Goal: Transaction & Acquisition: Purchase product/service

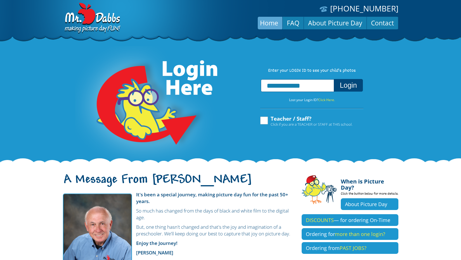
click at [346, 88] on button "Login" at bounding box center [348, 85] width 29 height 13
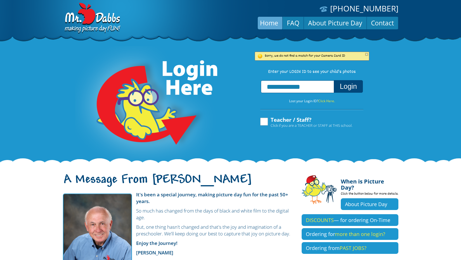
click at [317, 89] on input "**********" at bounding box center [297, 86] width 73 height 13
click at [322, 92] on input "**********" at bounding box center [297, 86] width 73 height 13
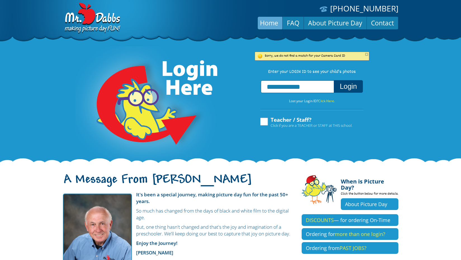
click at [290, 90] on input "**********" at bounding box center [297, 86] width 73 height 13
click at [275, 92] on input "**********" at bounding box center [297, 86] width 73 height 13
click at [279, 93] on input "**********" at bounding box center [297, 86] width 73 height 13
drag, startPoint x: 279, startPoint y: 93, endPoint x: 291, endPoint y: 93, distance: 11.7
click at [291, 93] on input "**********" at bounding box center [297, 86] width 73 height 13
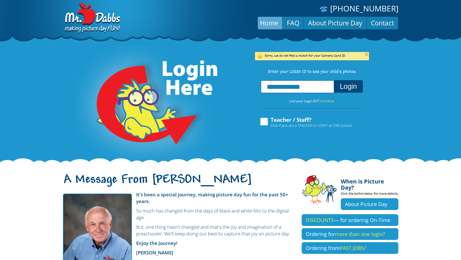
click at [297, 93] on input "**********" at bounding box center [297, 86] width 73 height 13
click at [298, 93] on input "**********" at bounding box center [297, 86] width 73 height 13
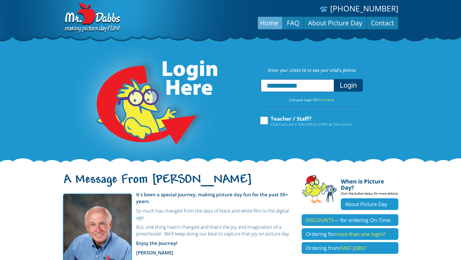
click at [315, 88] on input "**********" at bounding box center [297, 85] width 73 height 13
type input "**********"
click at [342, 91] on button "Login" at bounding box center [348, 85] width 29 height 13
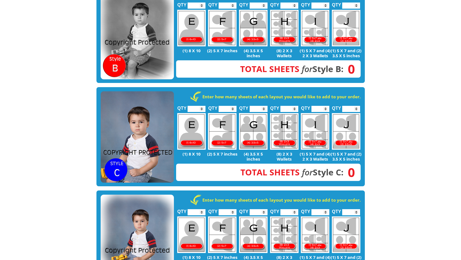
scroll to position [257, 0]
type input "*"
click at [202, 106] on input "*" at bounding box center [196, 109] width 18 height 6
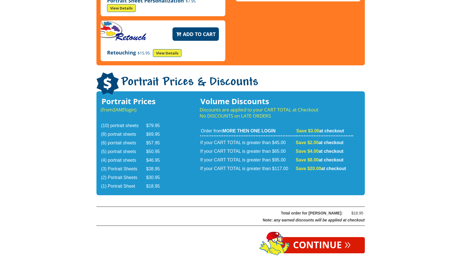
scroll to position [852, 0]
click at [303, 237] on link "Continue »" at bounding box center [322, 245] width 86 height 16
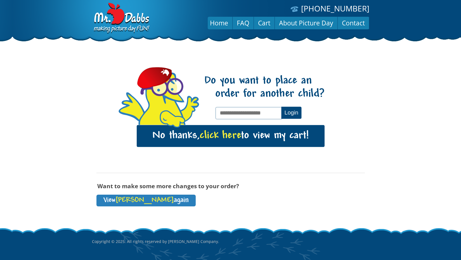
click at [253, 113] on input "text" at bounding box center [248, 113] width 67 height 12
type input "**********"
click at [285, 116] on button "Login" at bounding box center [291, 113] width 20 height 12
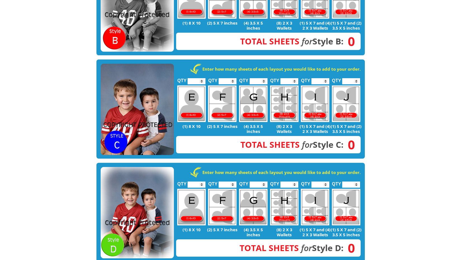
scroll to position [292, 0]
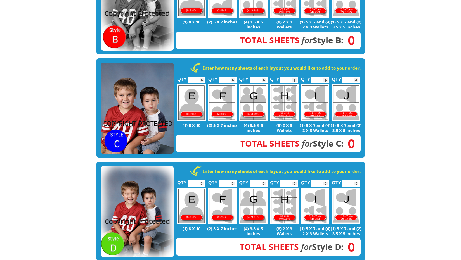
click at [129, 75] on img at bounding box center [137, 109] width 73 height 92
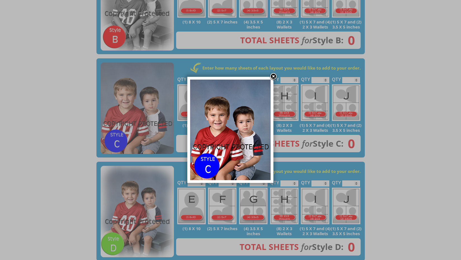
click at [272, 75] on link at bounding box center [273, 77] width 8 height 8
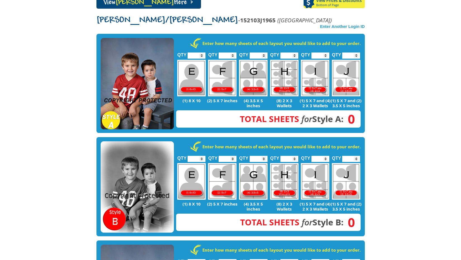
scroll to position [101, 0]
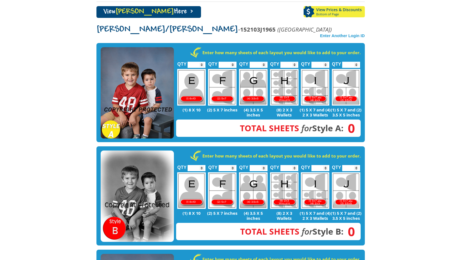
click at [158, 69] on img at bounding box center [137, 93] width 73 height 92
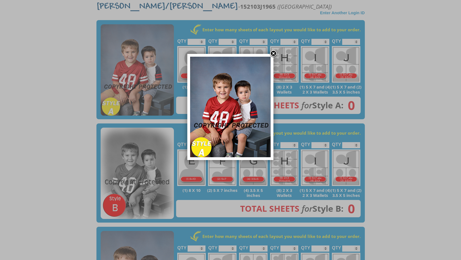
scroll to position [124, 0]
click at [274, 53] on link at bounding box center [273, 54] width 8 height 8
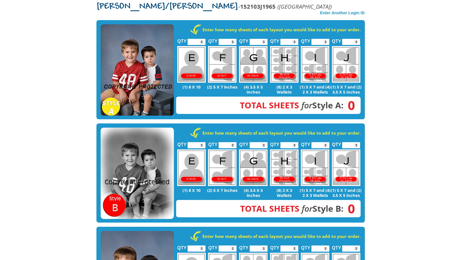
click at [202, 39] on input "*" at bounding box center [196, 42] width 18 height 6
type input "*"
click at [202, 39] on input "*" at bounding box center [196, 42] width 18 height 6
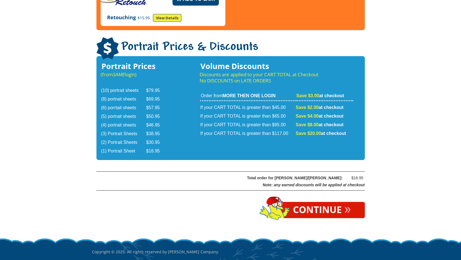
scroll to position [890, 0]
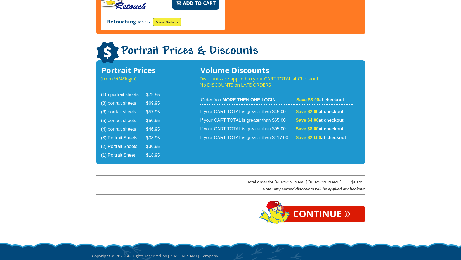
click at [314, 206] on link "Continue »" at bounding box center [322, 214] width 86 height 16
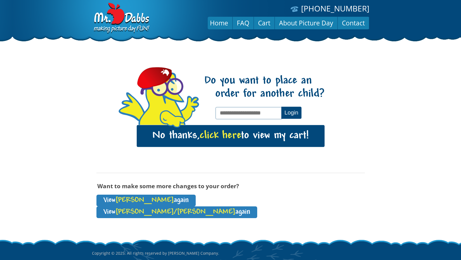
click at [255, 110] on input "text" at bounding box center [248, 113] width 67 height 12
type input "**********"
click at [295, 113] on button "Login" at bounding box center [291, 113] width 20 height 12
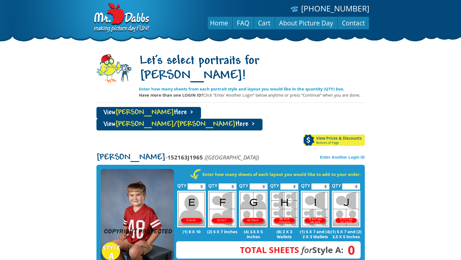
scroll to position [9, 0]
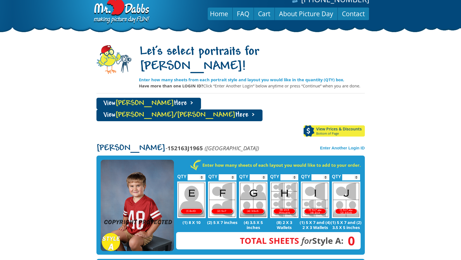
click at [202, 174] on input "*" at bounding box center [196, 177] width 18 height 6
type input "*"
click at [201, 174] on input "*" at bounding box center [196, 177] width 18 height 6
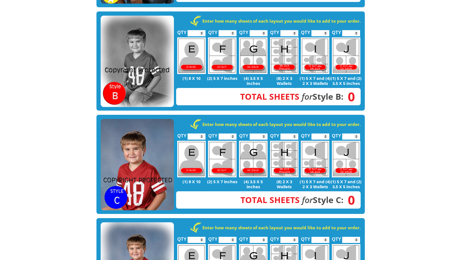
scroll to position [257, 0]
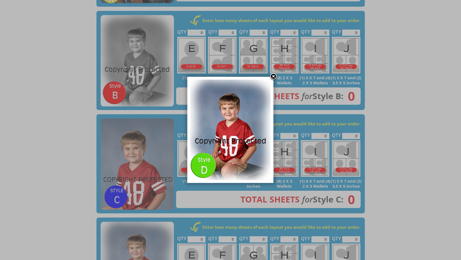
click at [211, 165] on img at bounding box center [230, 130] width 80 height 101
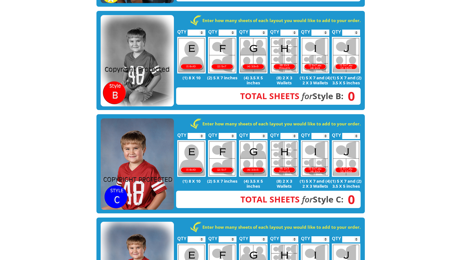
click at [108, 18] on img at bounding box center [137, 61] width 73 height 92
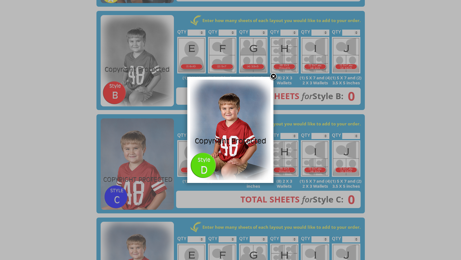
click at [204, 158] on img at bounding box center [230, 130] width 80 height 101
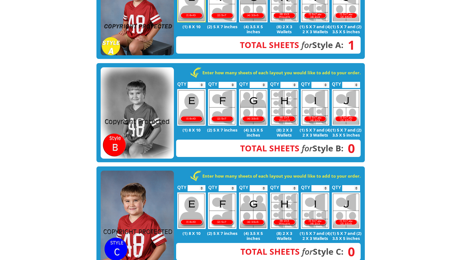
scroll to position [203, 0]
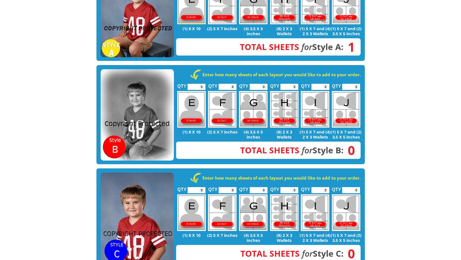
type input "*"
click at [201, 187] on input "*" at bounding box center [196, 190] width 18 height 6
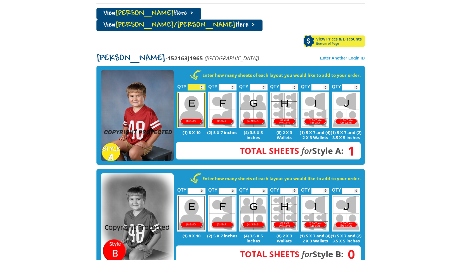
scroll to position [98, 0]
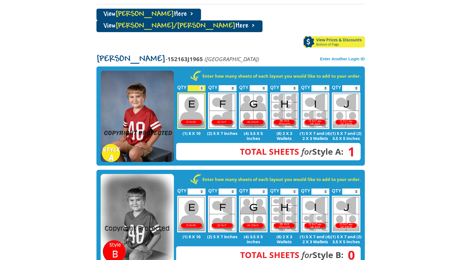
click at [357, 85] on input "*" at bounding box center [351, 88] width 18 height 6
type input "*"
click at [356, 85] on input "*" at bounding box center [351, 88] width 18 height 6
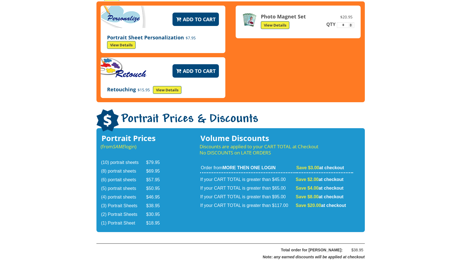
scroll to position [844, 0]
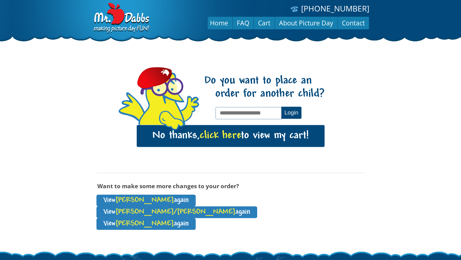
click at [252, 138] on link "No thanks, click here to view my cart!" at bounding box center [231, 136] width 188 height 22
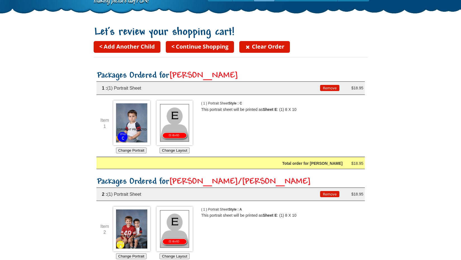
scroll to position [29, 0]
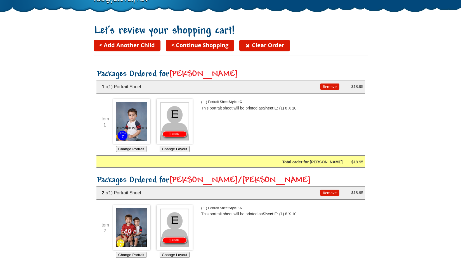
click at [185, 46] on link "< Continue Shopping" at bounding box center [200, 46] width 68 height 12
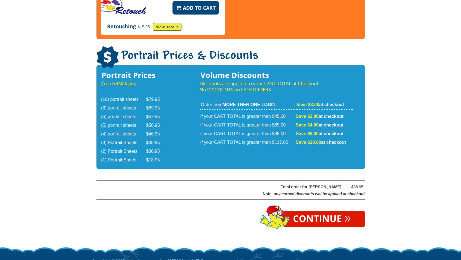
scroll to position [906, 0]
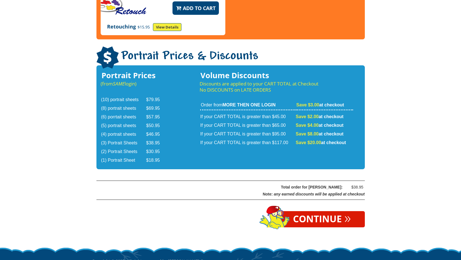
click at [294, 211] on link "Continue »" at bounding box center [322, 219] width 86 height 16
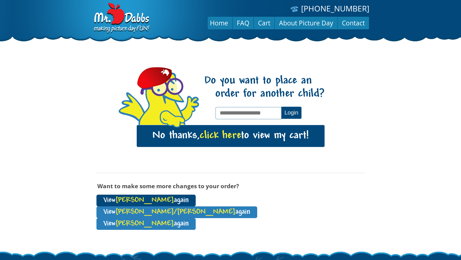
click at [141, 197] on link "View John again" at bounding box center [145, 201] width 99 height 12
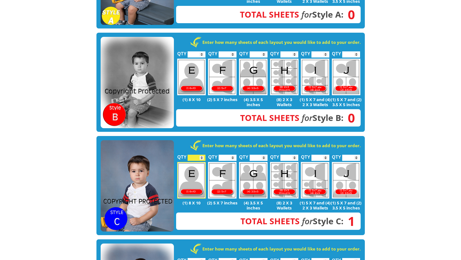
scroll to position [247, 0]
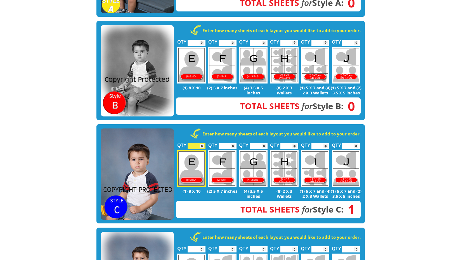
click at [357, 143] on input "*" at bounding box center [351, 146] width 18 height 6
type input "*"
click at [357, 143] on input "*" at bounding box center [351, 146] width 18 height 6
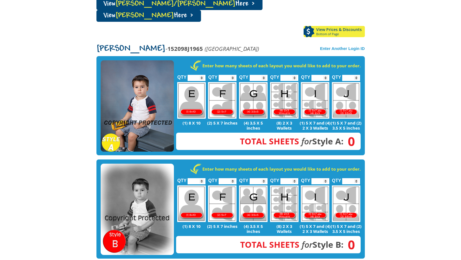
scroll to position [109, 0]
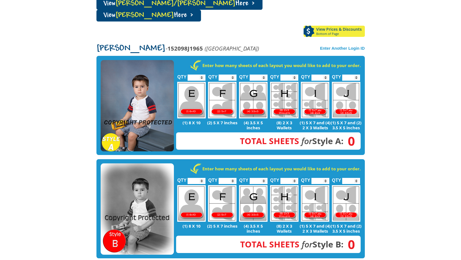
click at [202, 75] on input "*" at bounding box center [196, 78] width 18 height 6
type input "*"
click at [201, 75] on input "*" at bounding box center [196, 78] width 18 height 6
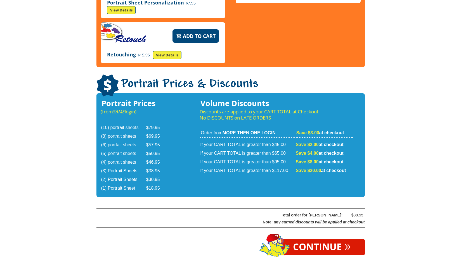
scroll to position [890, 0]
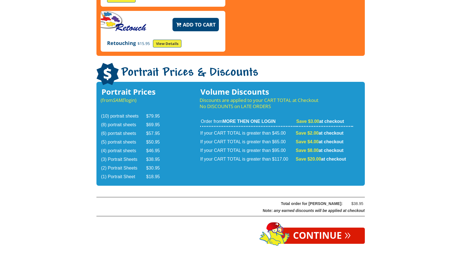
click at [302, 228] on link "Continue »" at bounding box center [322, 236] width 86 height 16
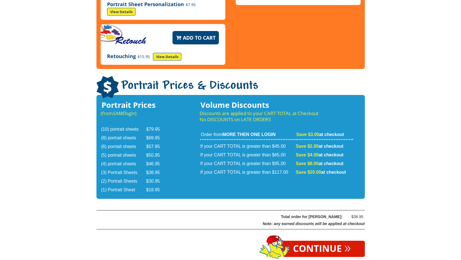
scroll to position [876, 0]
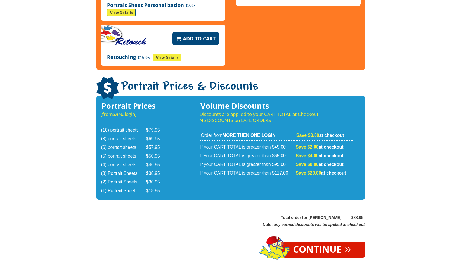
click at [298, 242] on link "Continue »" at bounding box center [322, 250] width 86 height 16
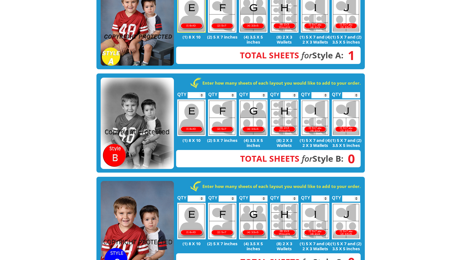
scroll to position [189, 0]
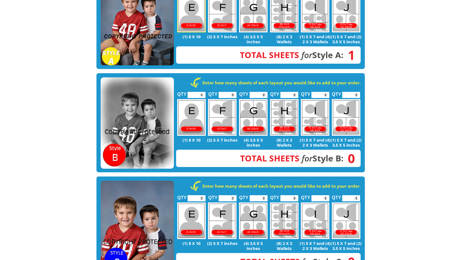
type input "*"
click at [202, 195] on input "*" at bounding box center [196, 198] width 18 height 6
click at [163, 181] on img at bounding box center [137, 227] width 73 height 92
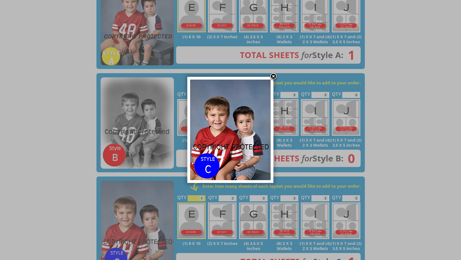
click at [273, 78] on link at bounding box center [273, 77] width 8 height 8
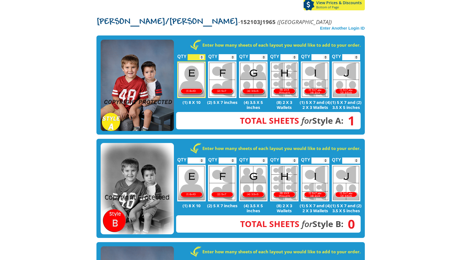
scroll to position [100, 0]
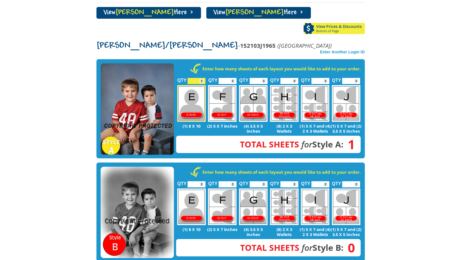
click at [173, 63] on img at bounding box center [137, 109] width 73 height 92
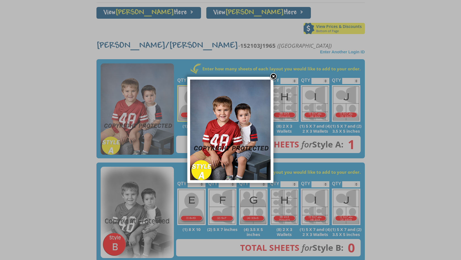
click at [274, 76] on link at bounding box center [273, 77] width 8 height 8
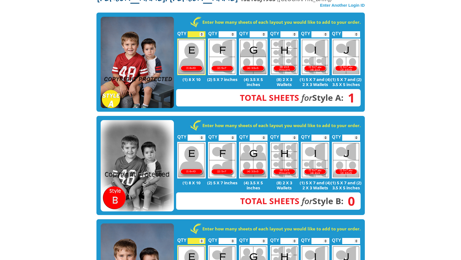
scroll to position [138, 0]
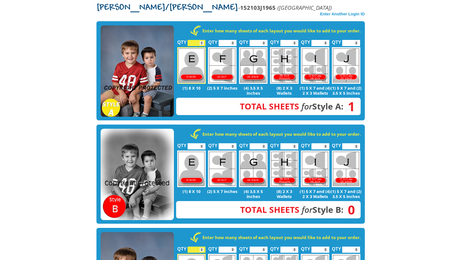
type input "*"
click at [357, 40] on input "*" at bounding box center [351, 43] width 18 height 6
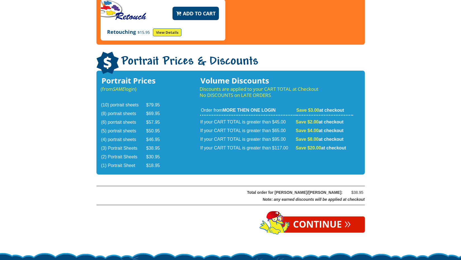
scroll to position [895, 0]
click at [345, 220] on span "»" at bounding box center [347, 223] width 6 height 6
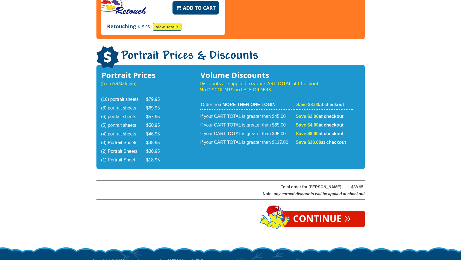
scroll to position [906, 0]
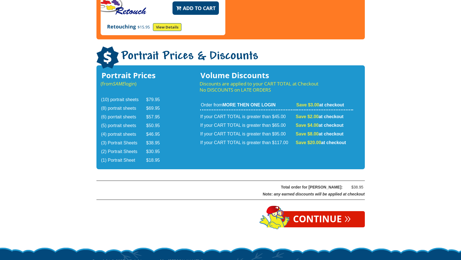
click at [310, 211] on link "Continue »" at bounding box center [322, 219] width 86 height 16
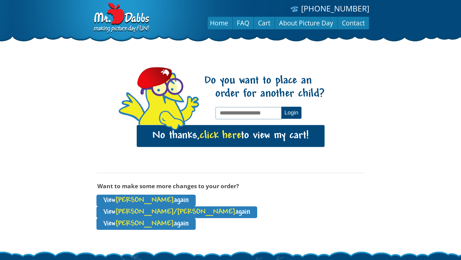
click at [256, 140] on link "No thanks, click here to view my cart!" at bounding box center [231, 136] width 188 height 22
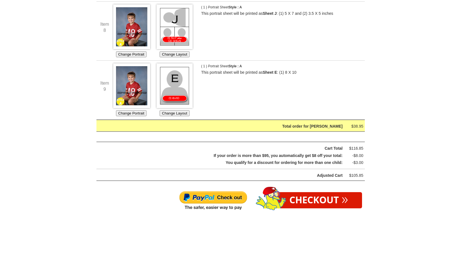
scroll to position [633, 0]
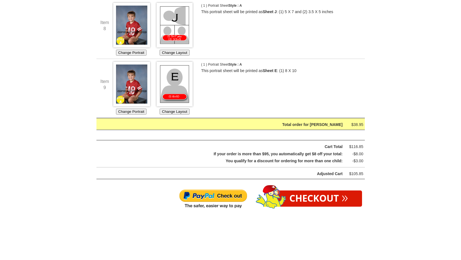
click at [307, 191] on link "Checkout »" at bounding box center [318, 199] width 87 height 16
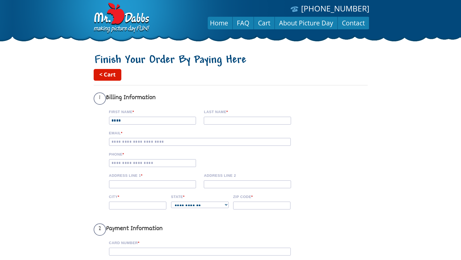
type input "****"
type input "******"
click at [158, 143] on input "Email *" at bounding box center [200, 142] width 182 height 8
type input "*"
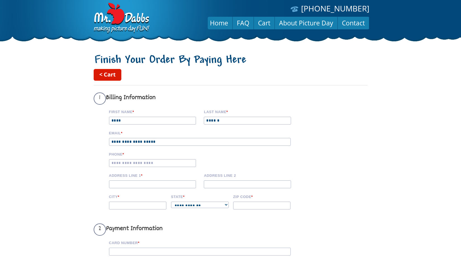
type input "**********"
click at [140, 165] on input "Phone *" at bounding box center [152, 163] width 87 height 8
type input "**********"
